Goal: Register for event/course

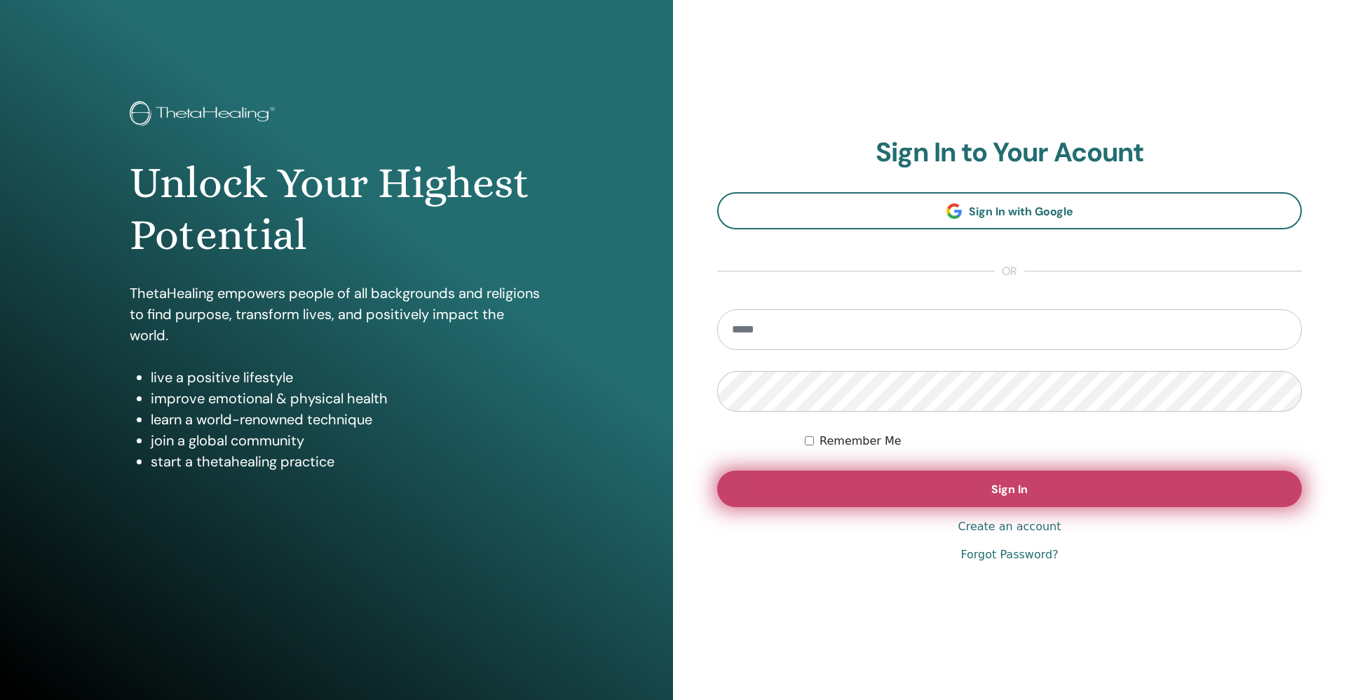
type input "**********"
click at [986, 493] on button "Sign In" at bounding box center [1009, 488] width 585 height 36
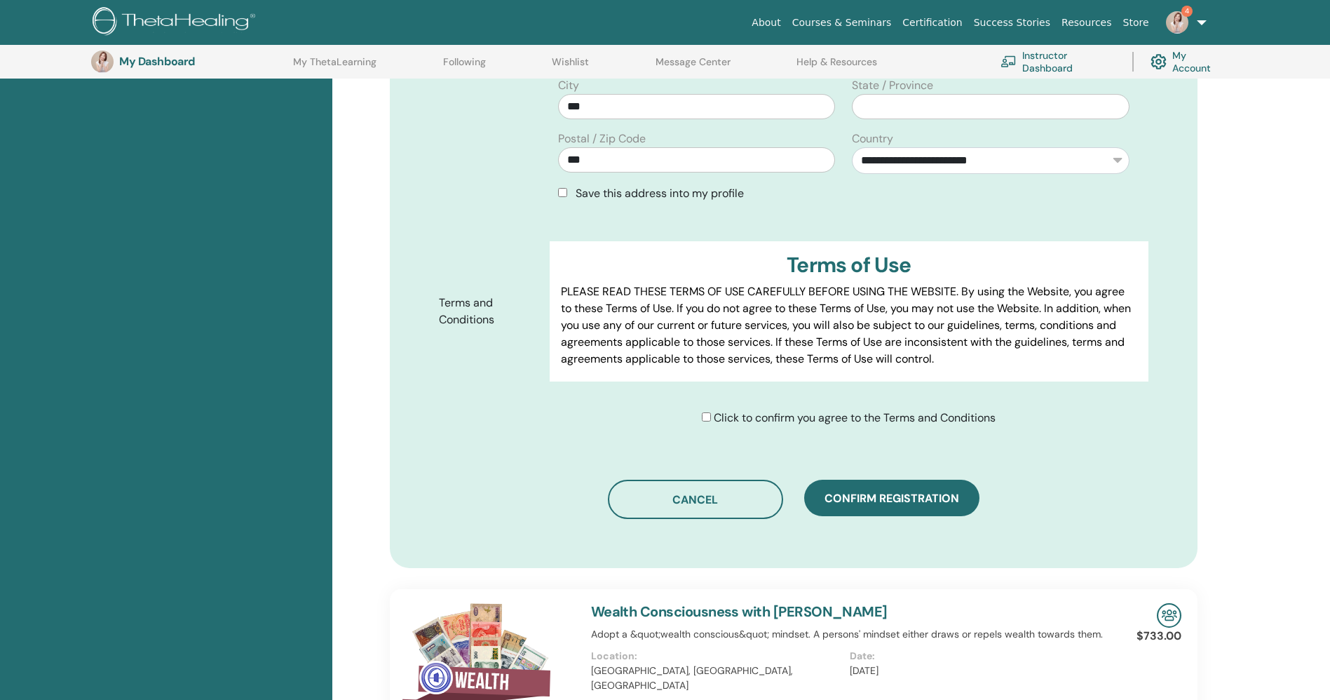
scroll to position [559, 0]
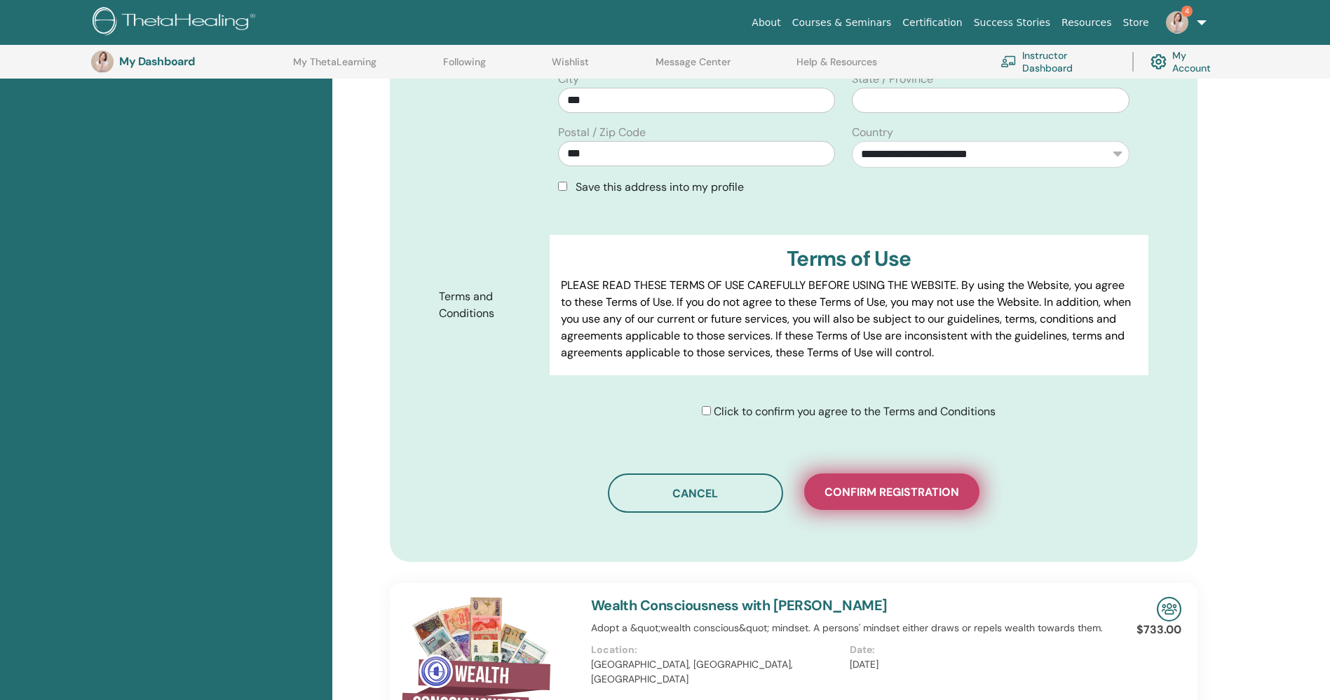
click at [945, 484] on span "Confirm registration" at bounding box center [891, 491] width 135 height 15
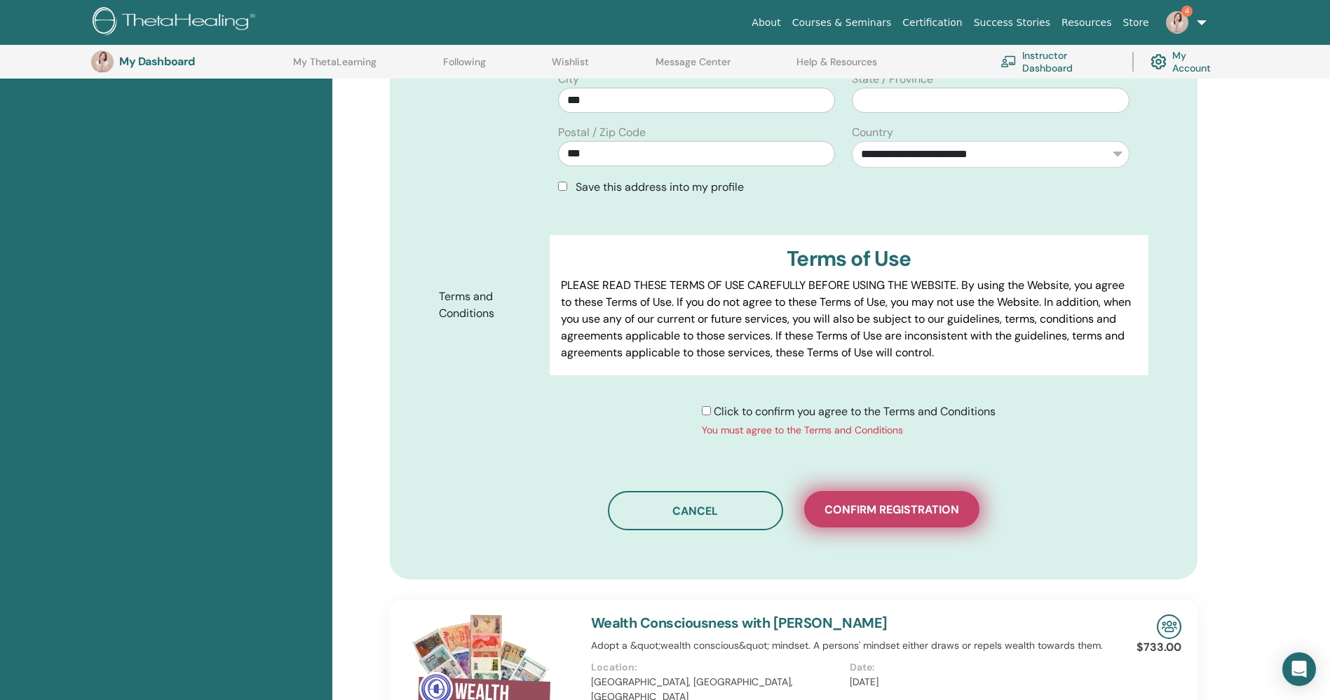
click at [860, 502] on span "Confirm registration" at bounding box center [891, 509] width 135 height 15
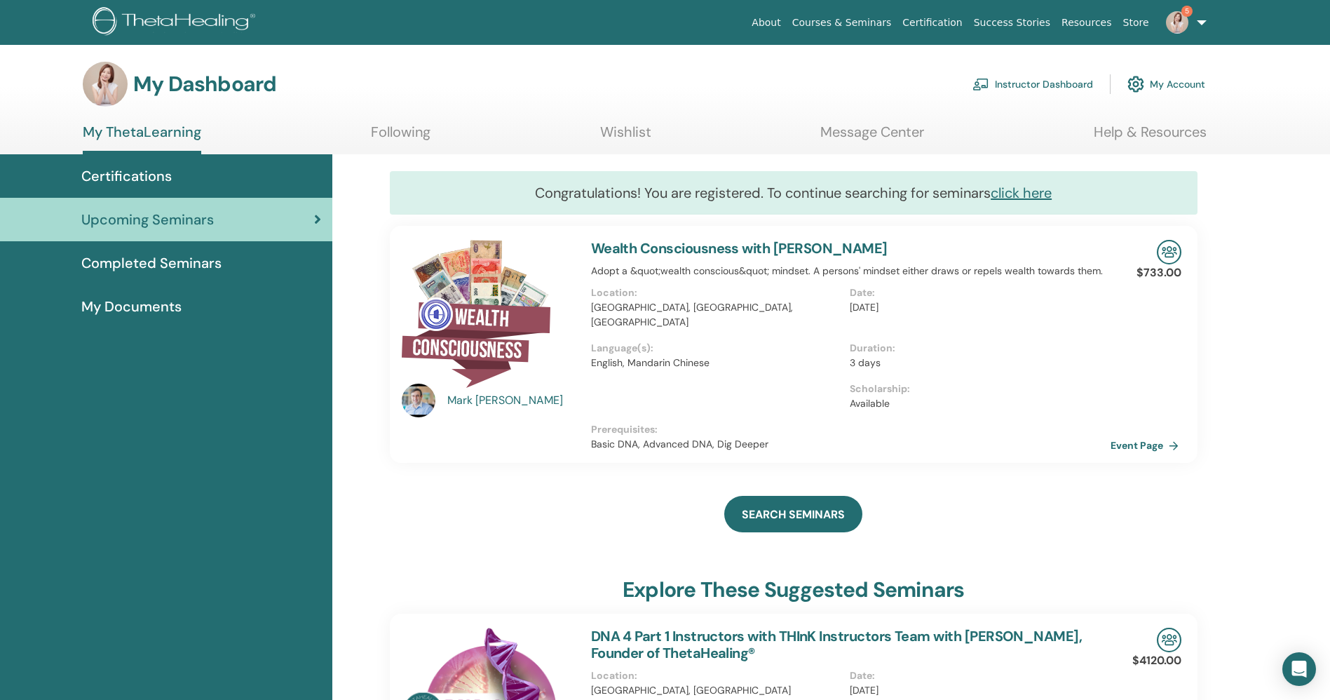
click at [1134, 435] on link "Event Page" at bounding box center [1147, 445] width 74 height 21
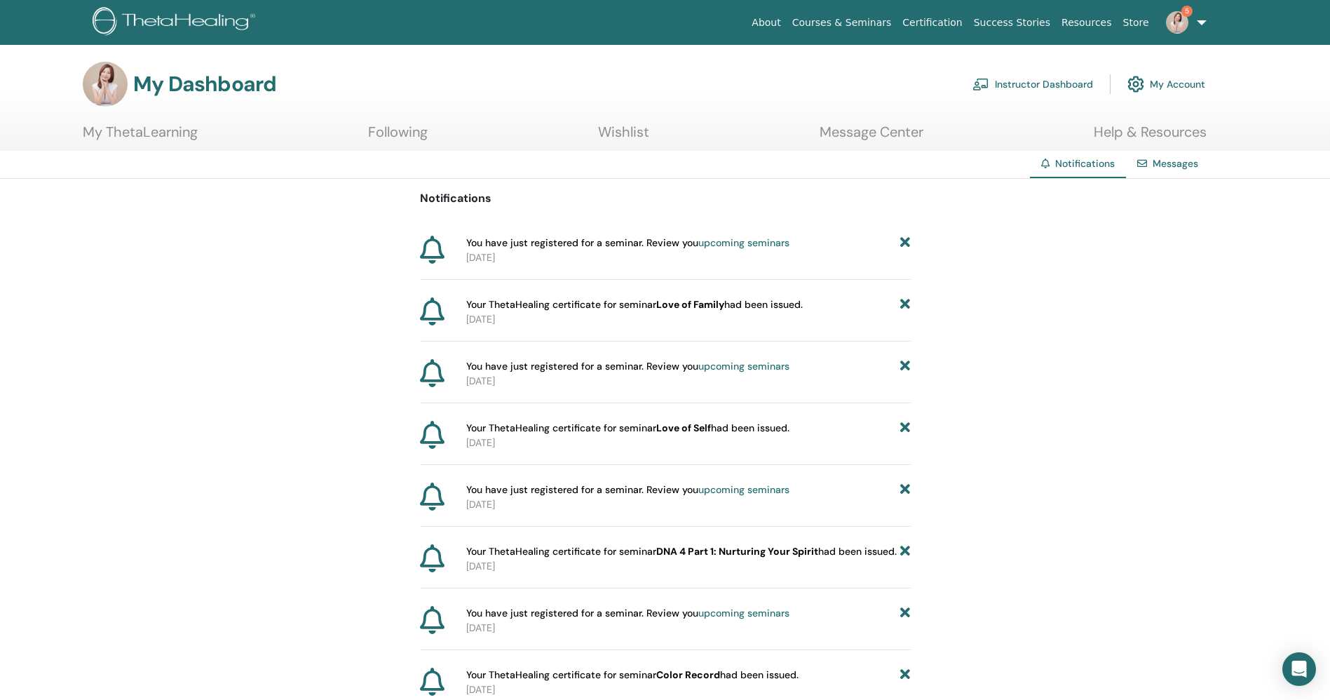
click at [735, 245] on link "upcoming seminars" at bounding box center [743, 242] width 91 height 13
